Goal: Task Accomplishment & Management: Manage account settings

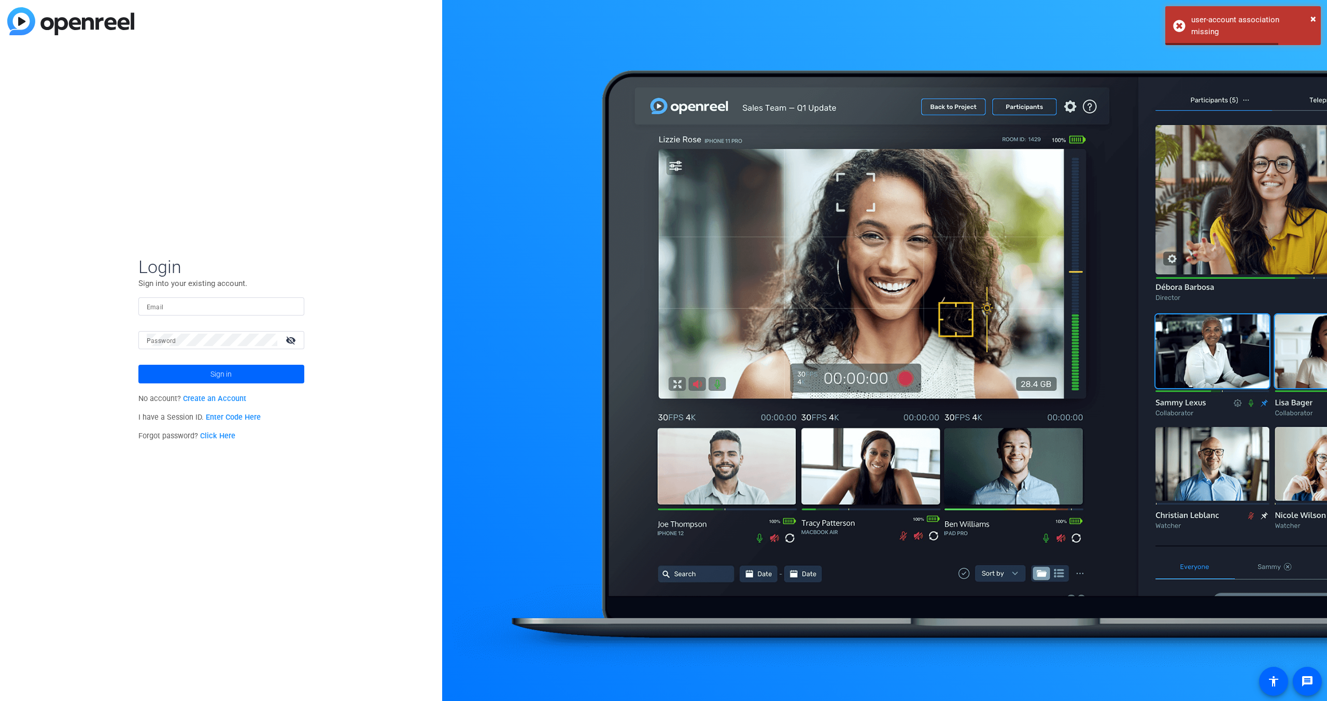
click at [239, 314] on div at bounding box center [221, 306] width 149 height 18
click at [239, 310] on input "Email" at bounding box center [221, 306] width 149 height 12
type input "[EMAIL_ADDRESS][DOMAIN_NAME]"
click at [236, 368] on span at bounding box center [221, 374] width 166 height 25
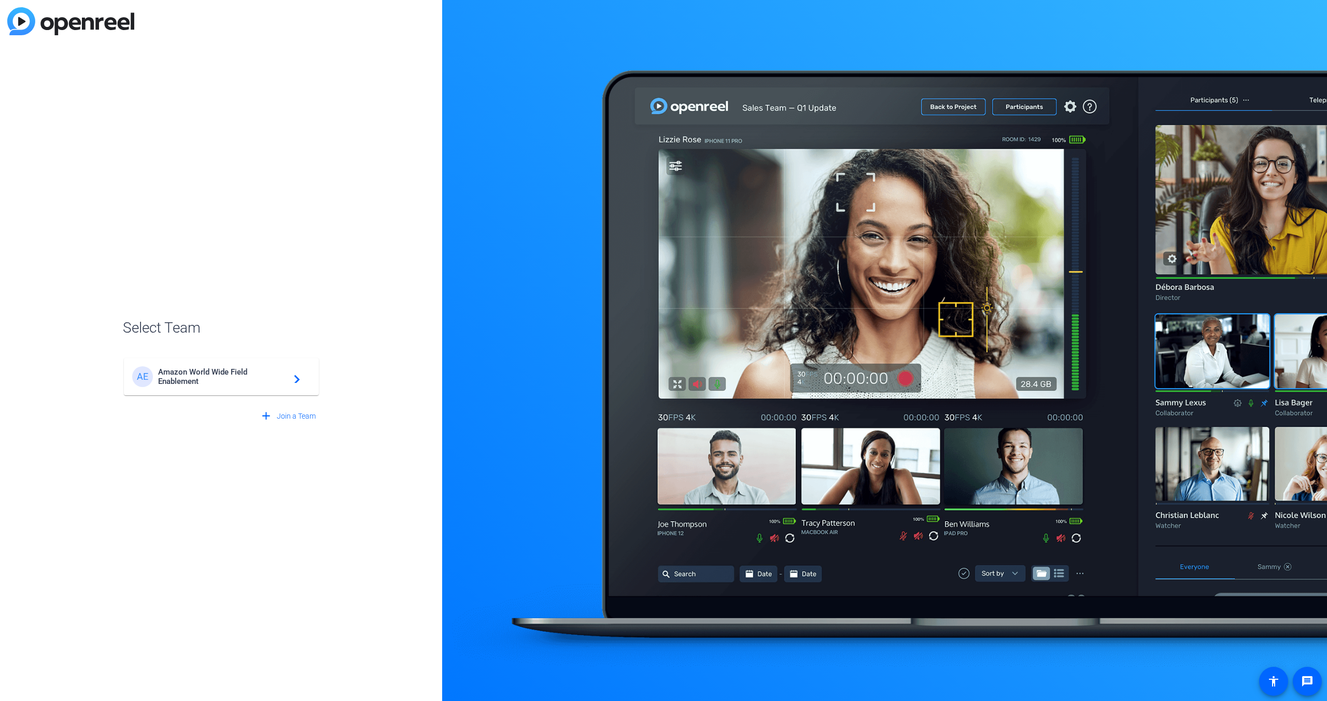
click at [220, 378] on span "Amazon World Wide Field Enablement" at bounding box center [223, 376] width 130 height 19
